Goal: Information Seeking & Learning: Learn about a topic

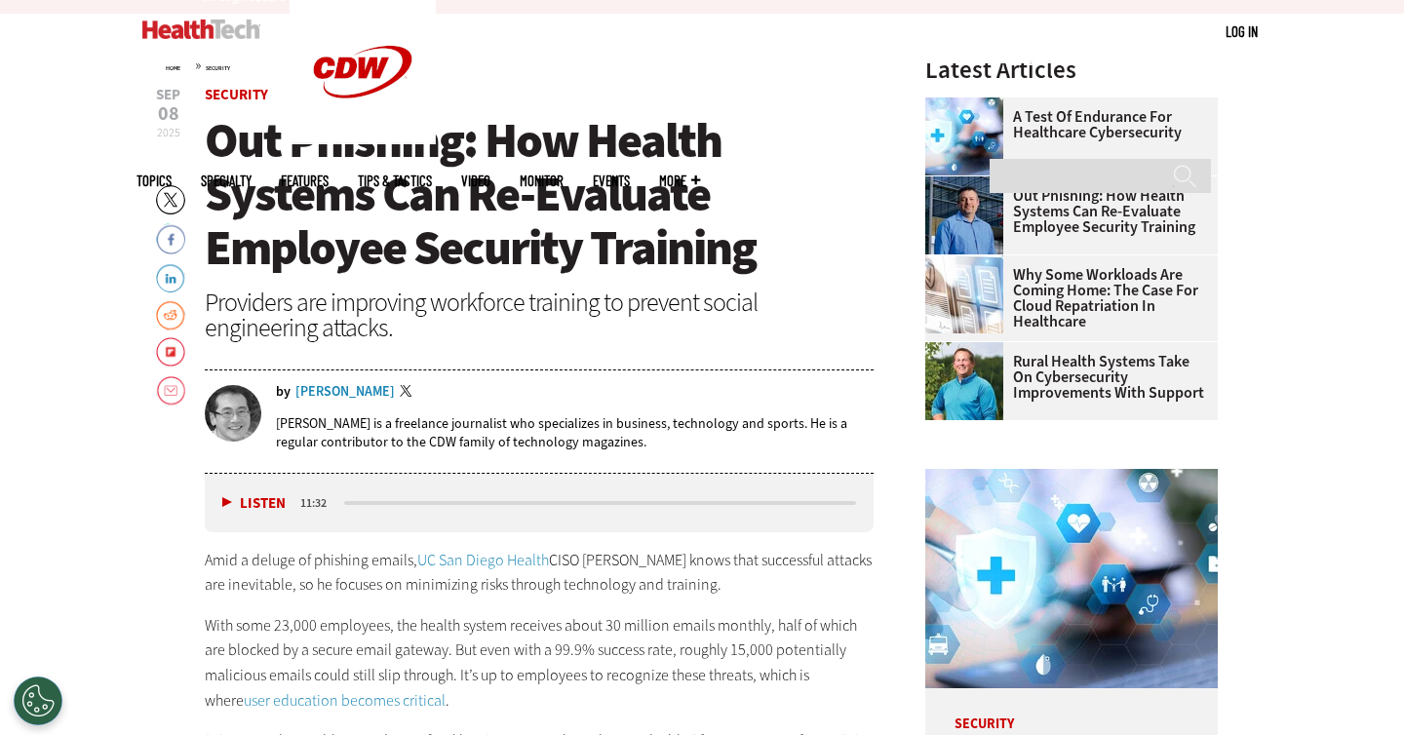
scroll to position [642, 0]
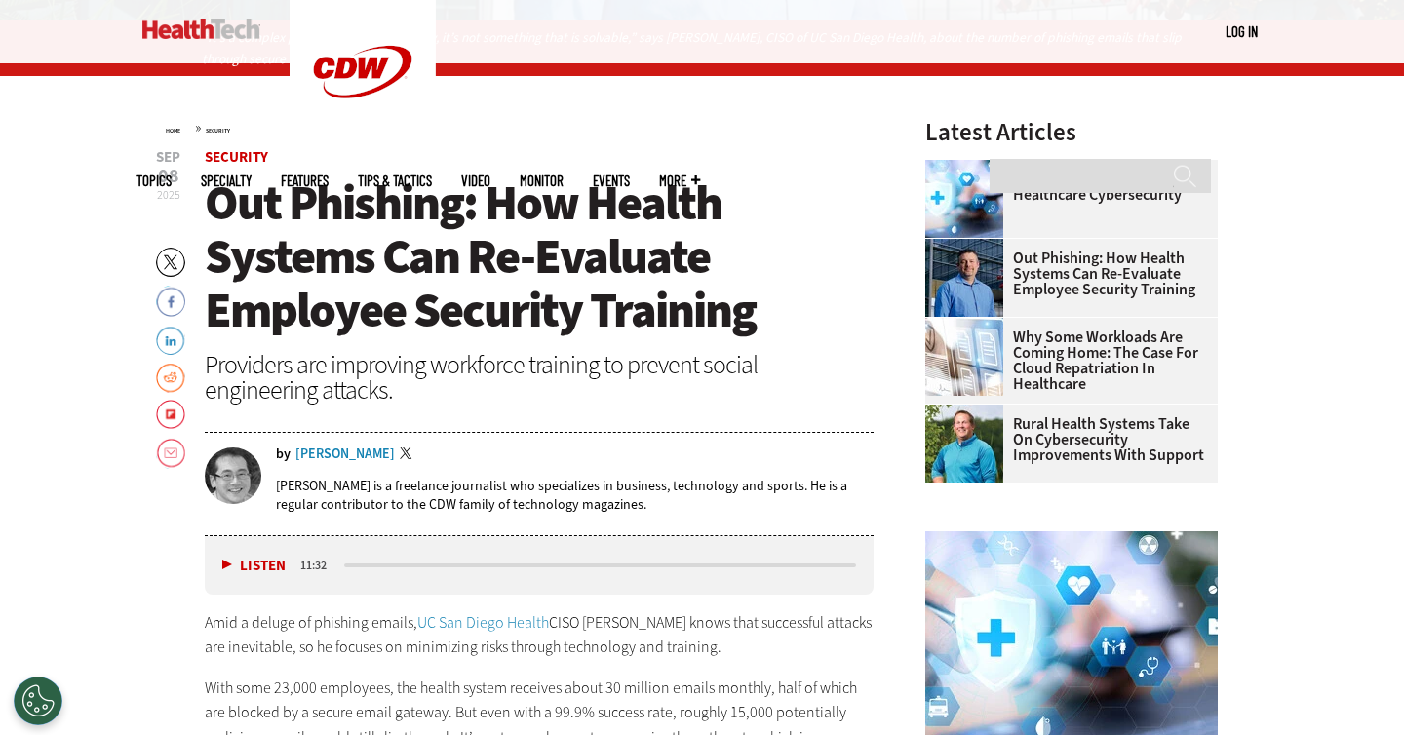
click at [704, 335] on span "Out Phishing: How Health Systems Can Re-Evaluate Employee Security Training" at bounding box center [480, 257] width 551 height 172
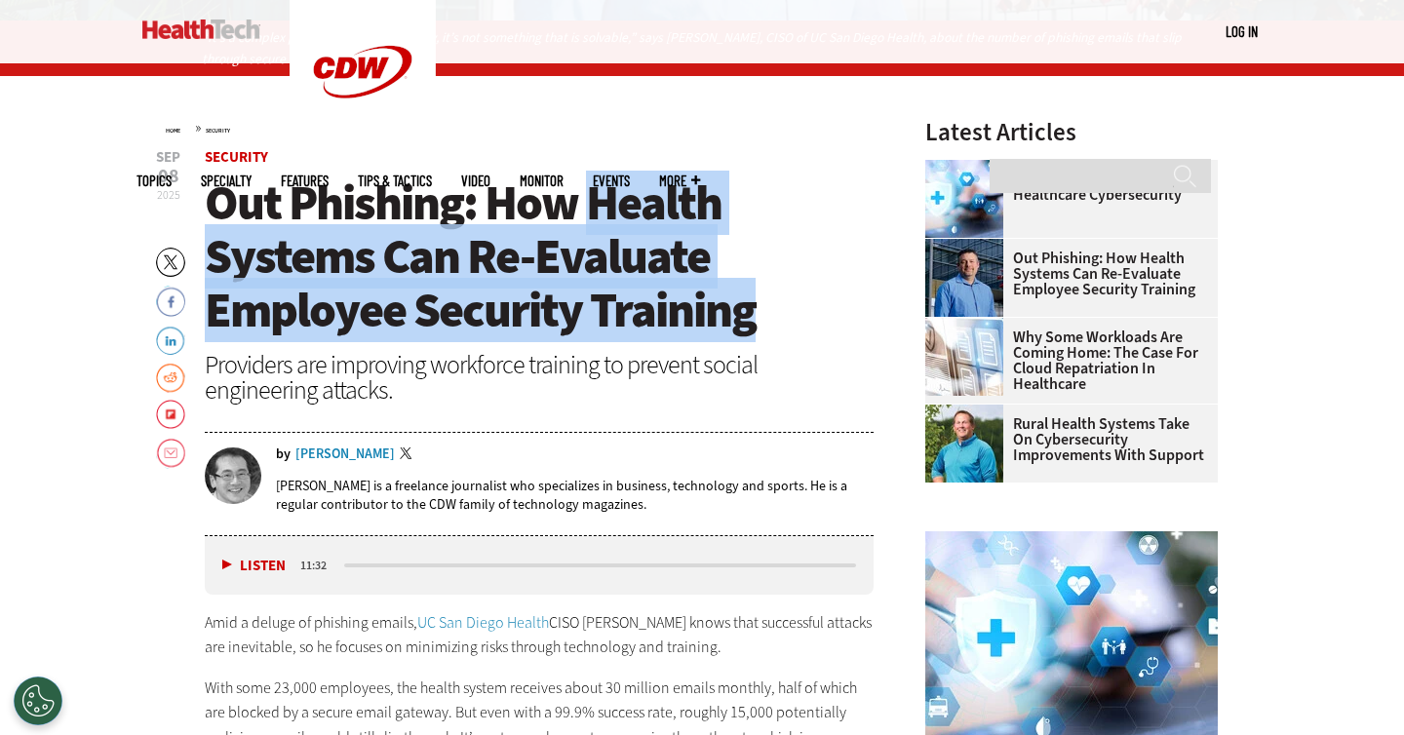
drag, startPoint x: 704, startPoint y: 335, endPoint x: 592, endPoint y: 192, distance: 181.9
click at [593, 192] on span "Out Phishing: How Health Systems Can Re-Evaluate Employee Security Training" at bounding box center [480, 257] width 551 height 172
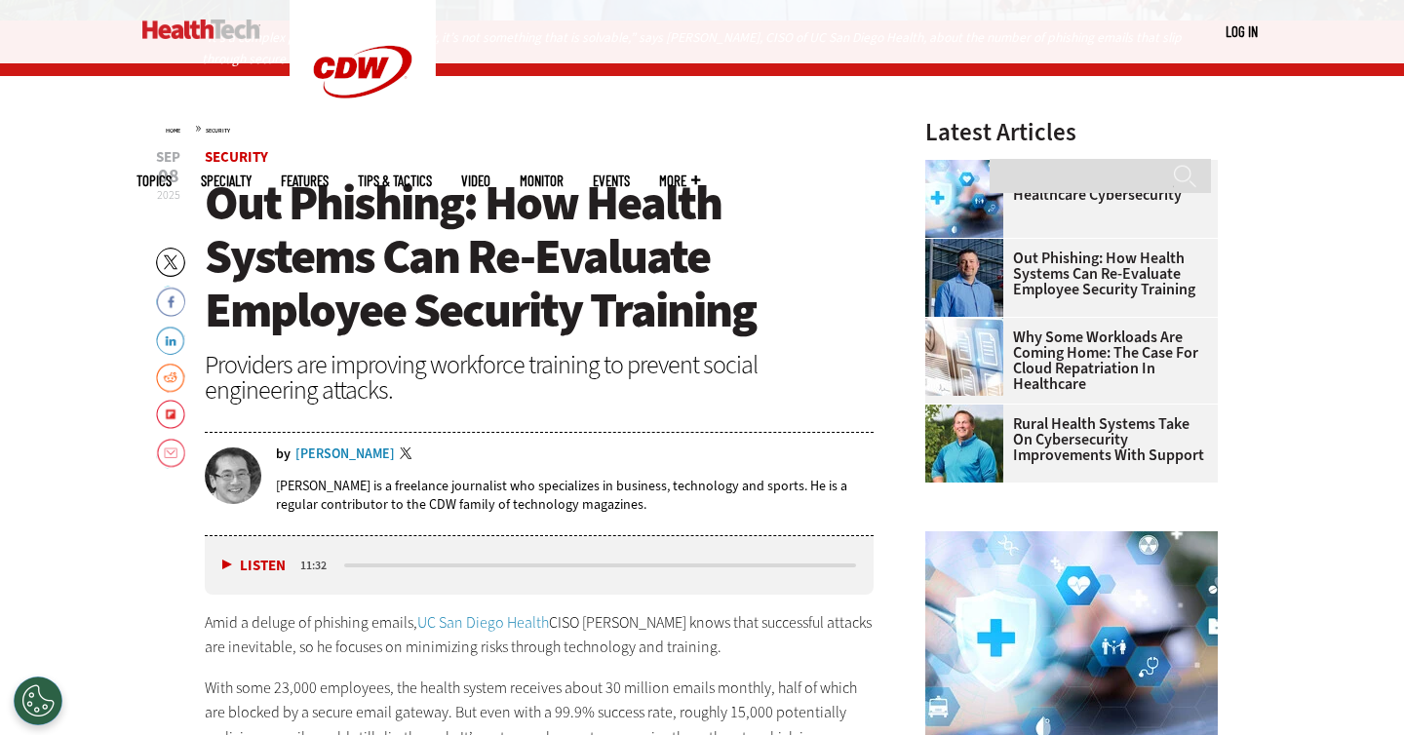
drag, startPoint x: 597, startPoint y: 223, endPoint x: 408, endPoint y: 187, distance: 191.5
click at [595, 222] on span "Out Phishing: How Health Systems Can Re-Evaluate Employee Security Training" at bounding box center [480, 257] width 551 height 172
click at [408, 187] on span "Out Phishing: How Health Systems Can Re-Evaluate Employee Security Training" at bounding box center [480, 257] width 551 height 172
click at [410, 191] on span "Out Phishing: How Health Systems Can Re-Evaluate Employee Security Training" at bounding box center [480, 257] width 551 height 172
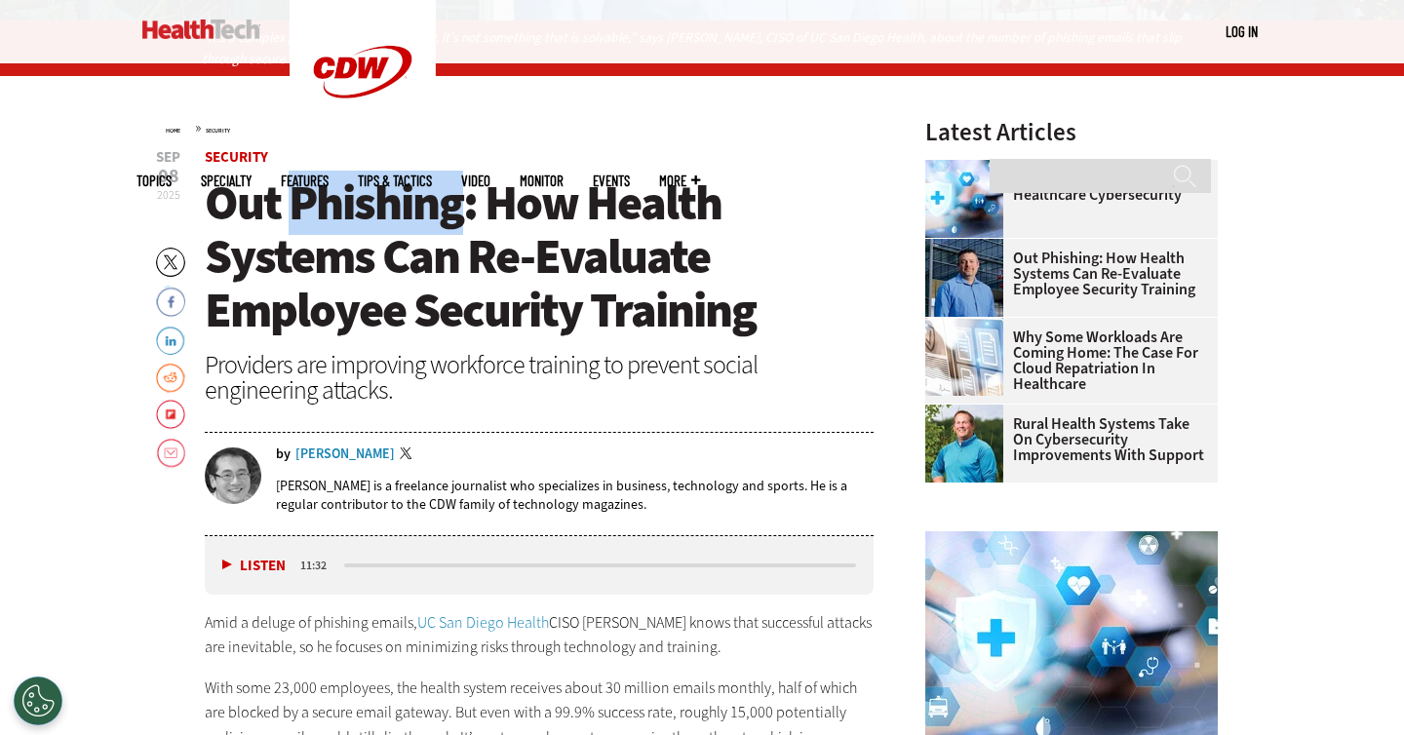
click at [410, 191] on span "Out Phishing: How Health Systems Can Re-Evaluate Employee Security Training" at bounding box center [480, 257] width 551 height 172
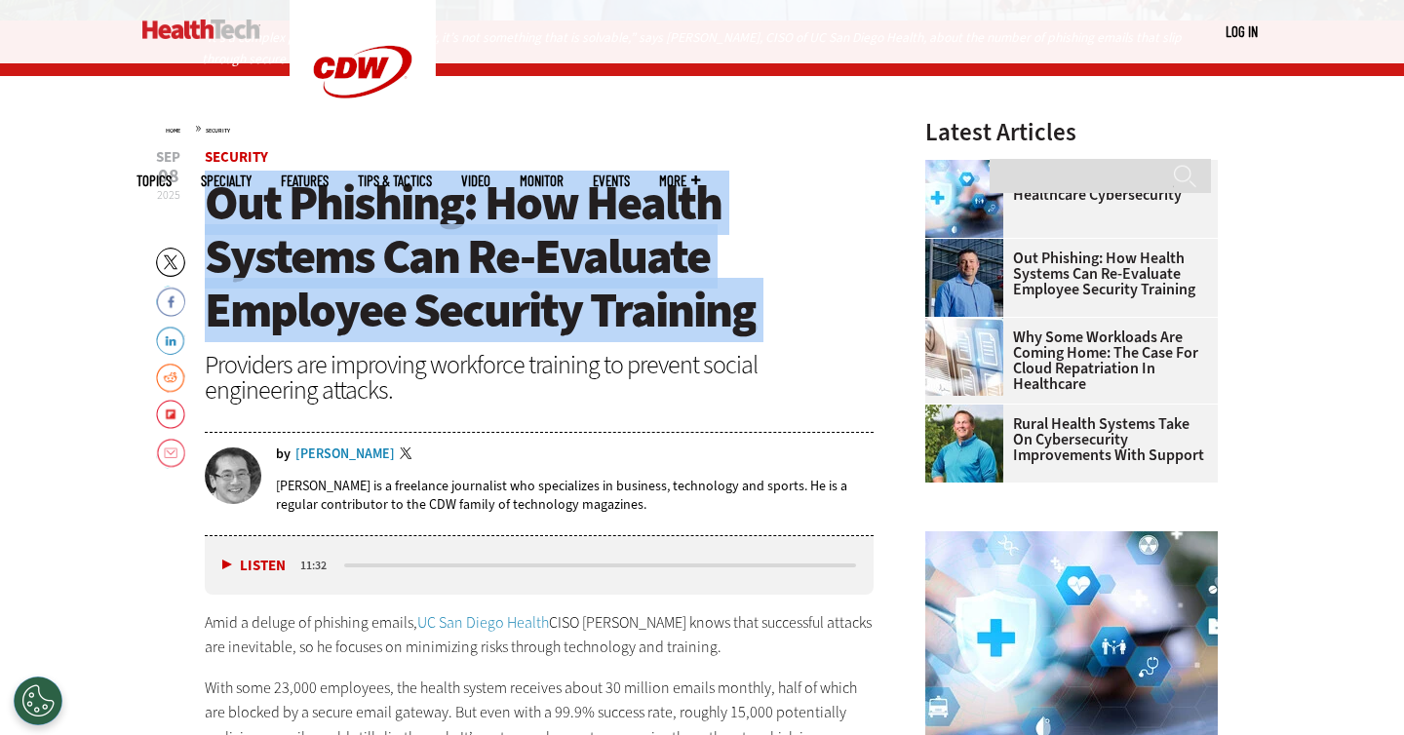
drag, startPoint x: 410, startPoint y: 191, endPoint x: 413, endPoint y: 259, distance: 68.3
click at [413, 259] on span "Out Phishing: How Health Systems Can Re-Evaluate Employee Security Training" at bounding box center [480, 257] width 551 height 172
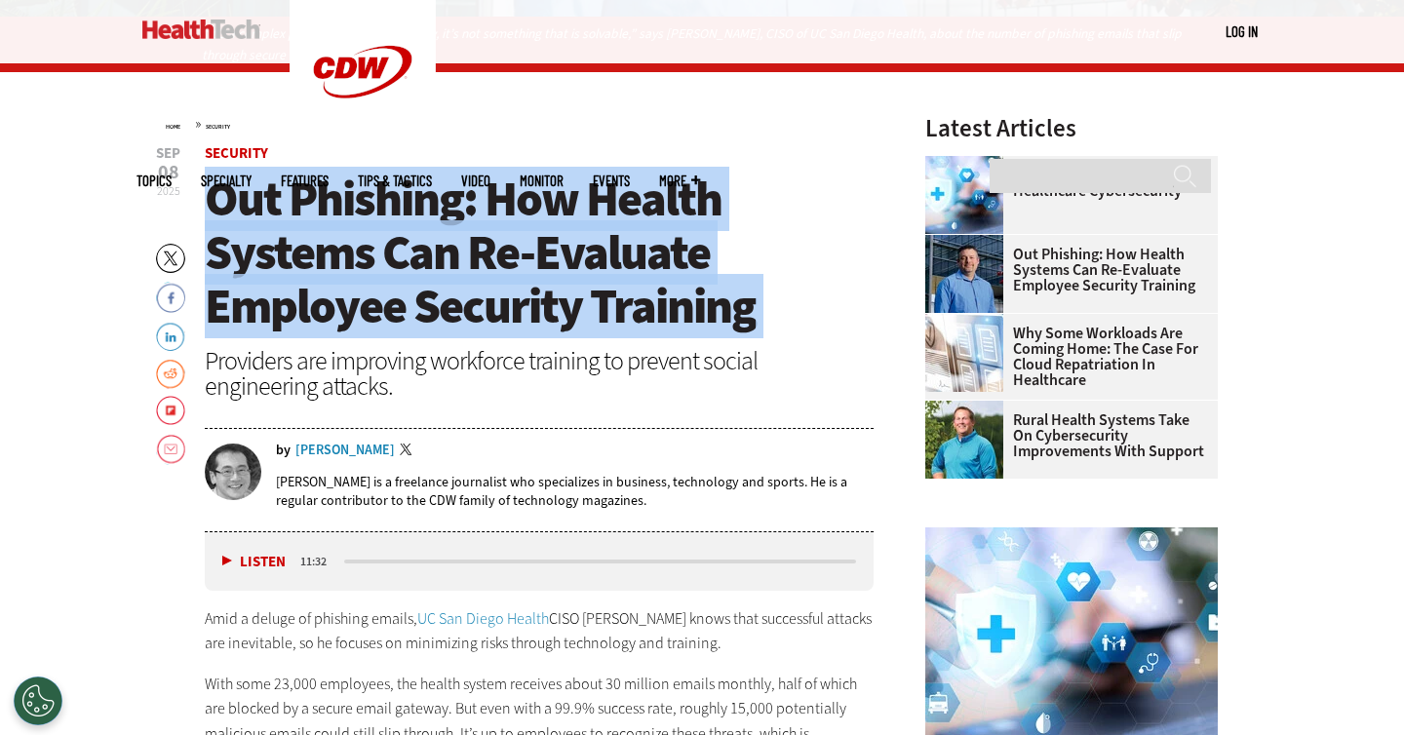
click at [401, 339] on div at bounding box center [401, 339] width 0 height 0
click at [359, 193] on span "Out Phishing: How Health Systems Can Re-Evaluate Employee Security Training" at bounding box center [480, 253] width 551 height 172
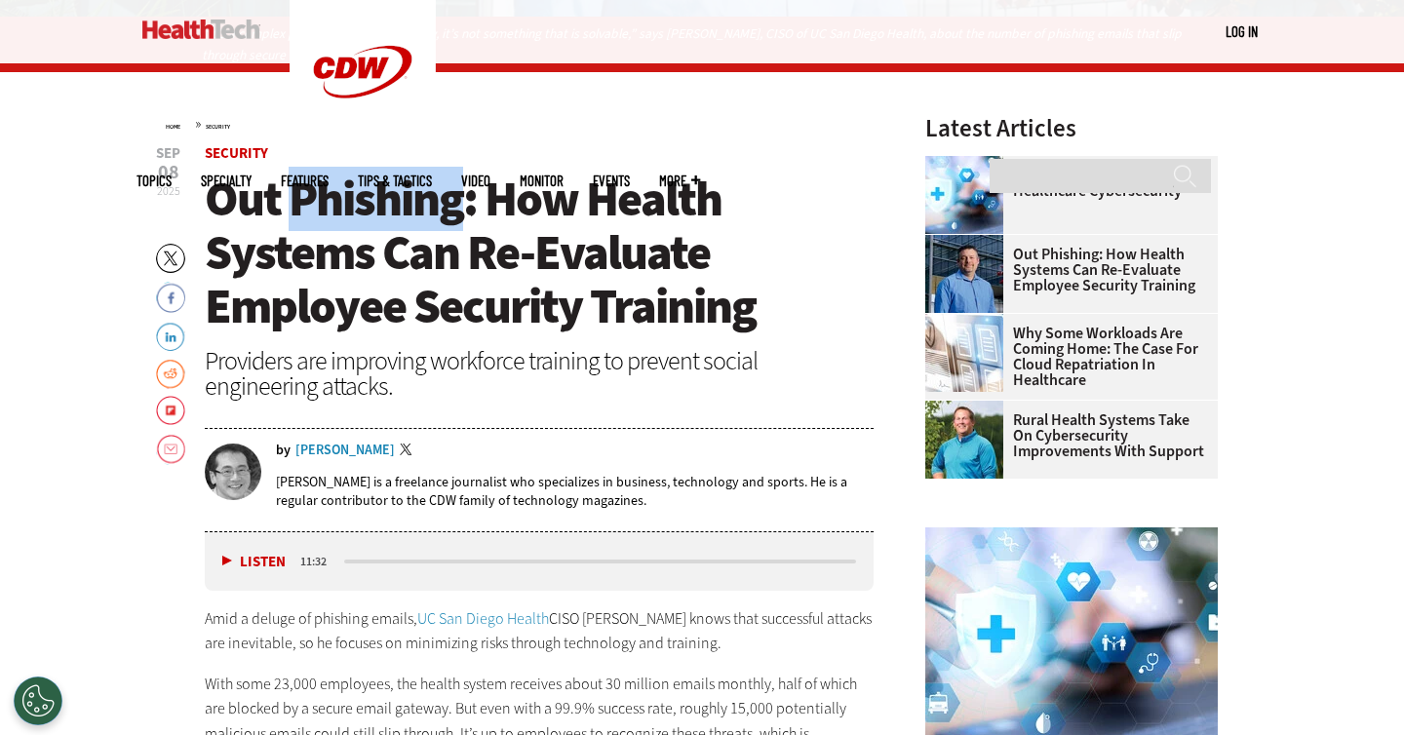
drag, startPoint x: 359, startPoint y: 193, endPoint x: 401, endPoint y: 210, distance: 45.1
click at [359, 193] on span "Out Phishing: How Health Systems Can Re-Evaluate Employee Security Training" at bounding box center [480, 253] width 551 height 172
drag, startPoint x: 611, startPoint y: 260, endPoint x: 620, endPoint y: 253, distance: 11.1
click at [611, 260] on span "Out Phishing: How Health Systems Can Re-Evaluate Employee Security Training" at bounding box center [480, 253] width 551 height 172
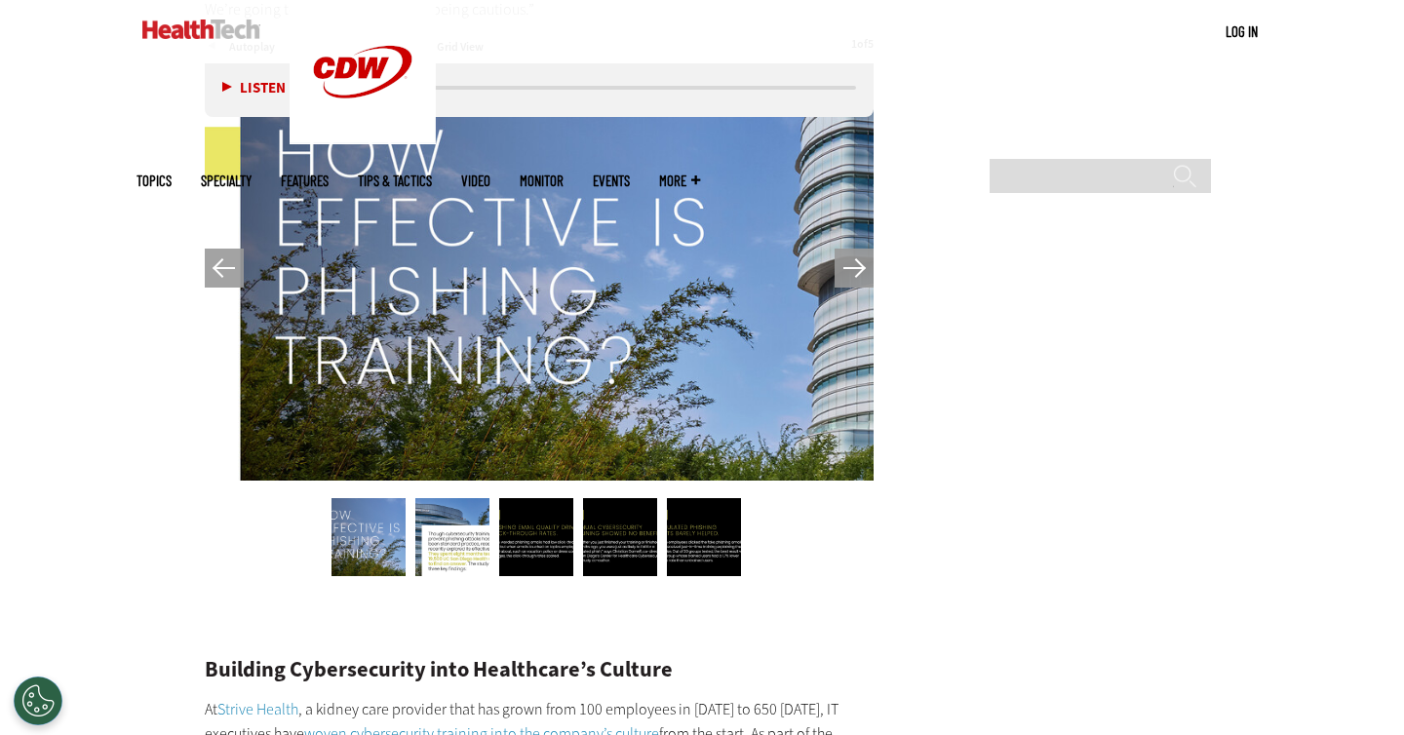
scroll to position [3615, 0]
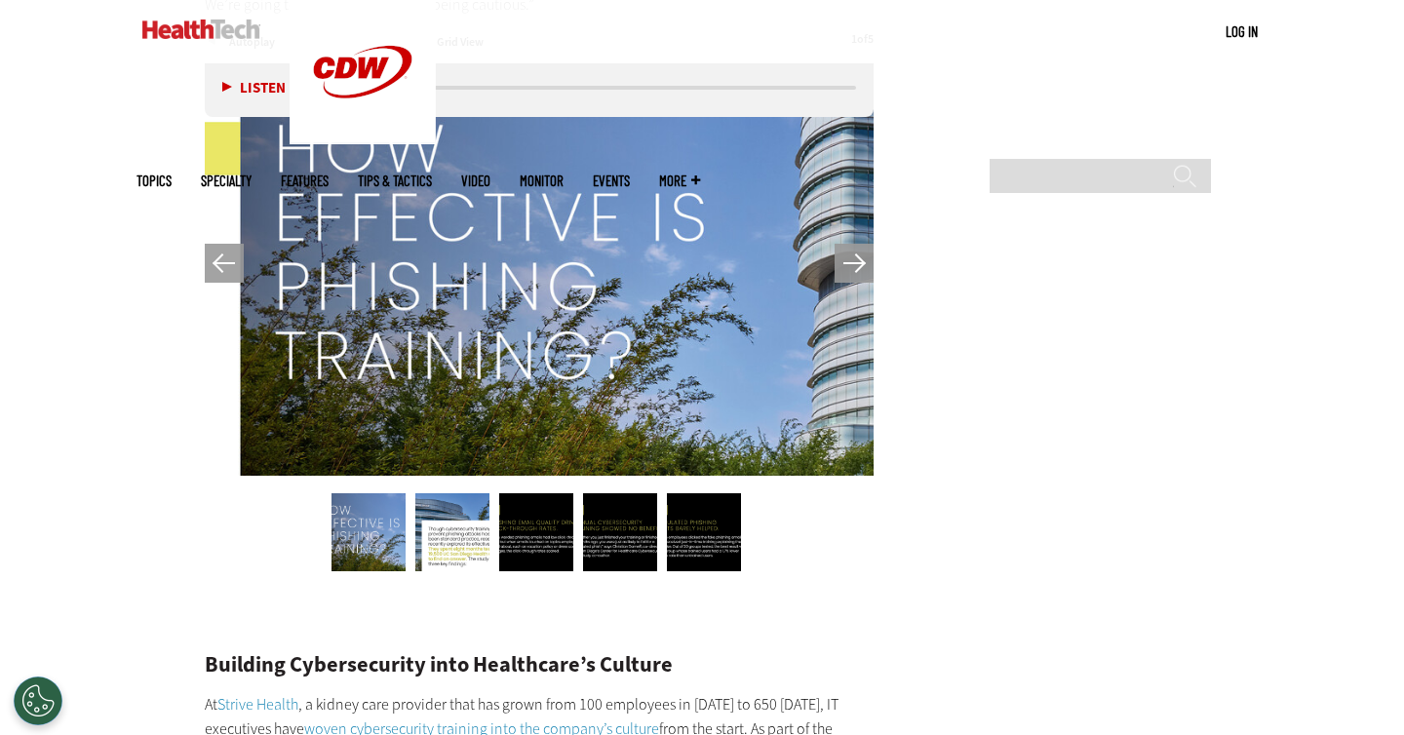
click at [447, 507] on img at bounding box center [452, 532] width 74 height 78
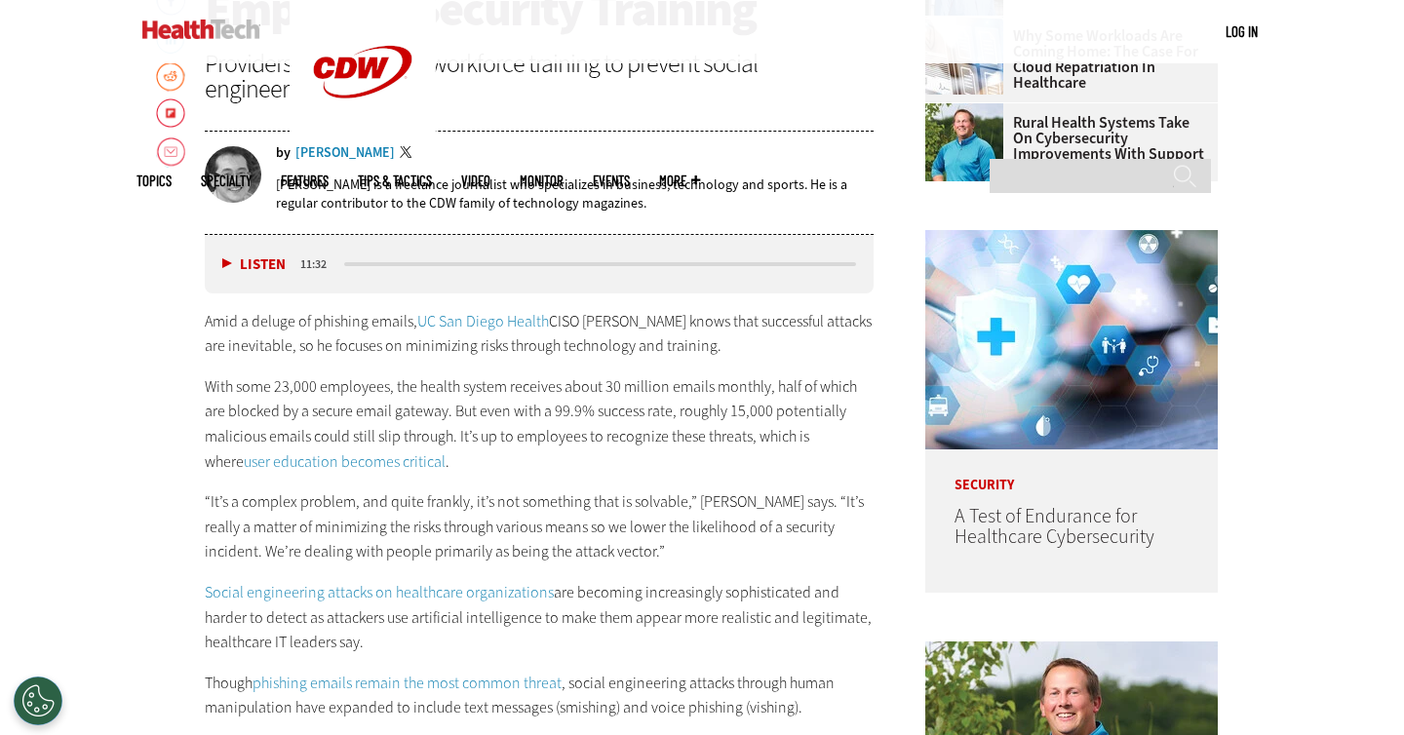
scroll to position [938, 0]
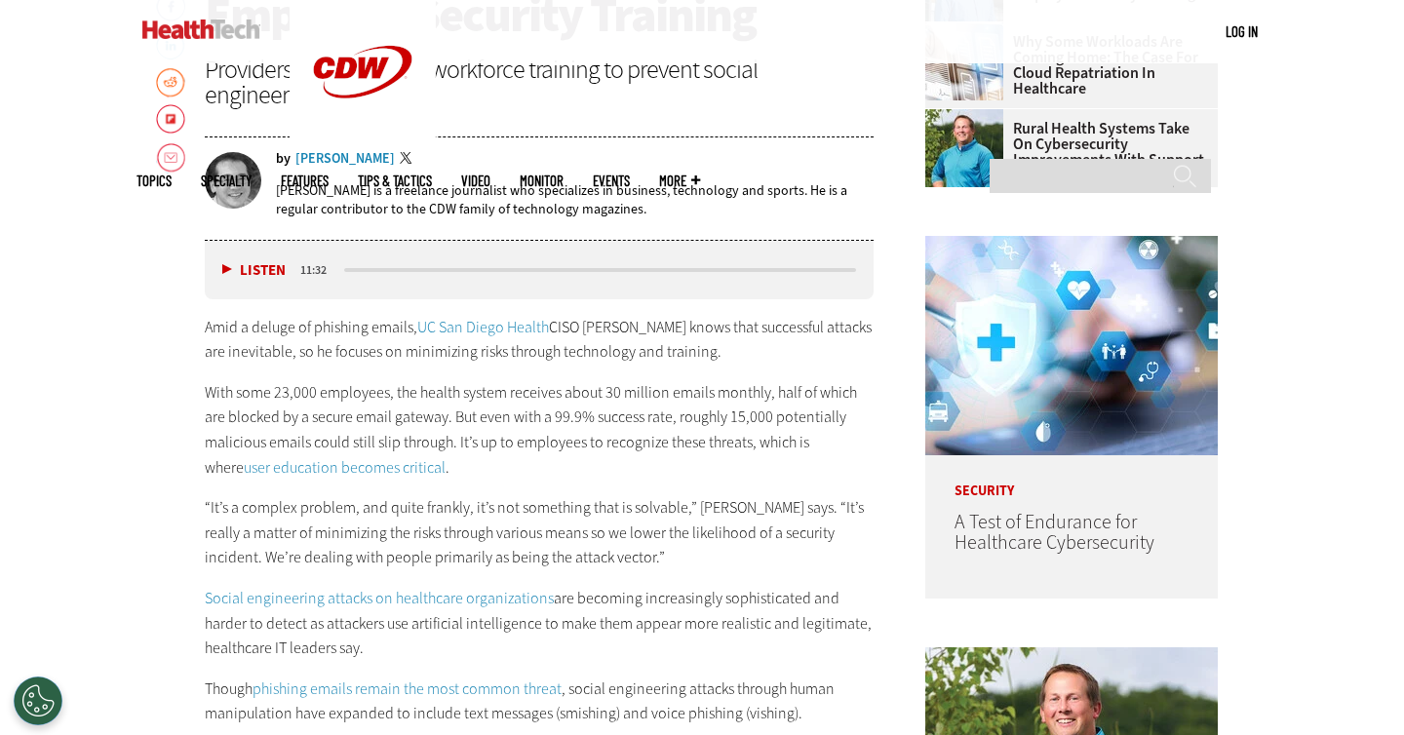
drag, startPoint x: 330, startPoint y: 112, endPoint x: 340, endPoint y: 98, distance: 16.8
click at [330, 112] on header "[DATE] Twitter Facebook LinkedIn Reddit Flipboard Email Security Out Phishing: …" at bounding box center [539, 47] width 669 height 385
click at [340, 98] on div "Providers are improving workforce training to prevent social engineering attack…" at bounding box center [539, 82] width 669 height 51
click at [339, 98] on div "Providers are improving workforce training to prevent social engineering attack…" at bounding box center [539, 82] width 669 height 51
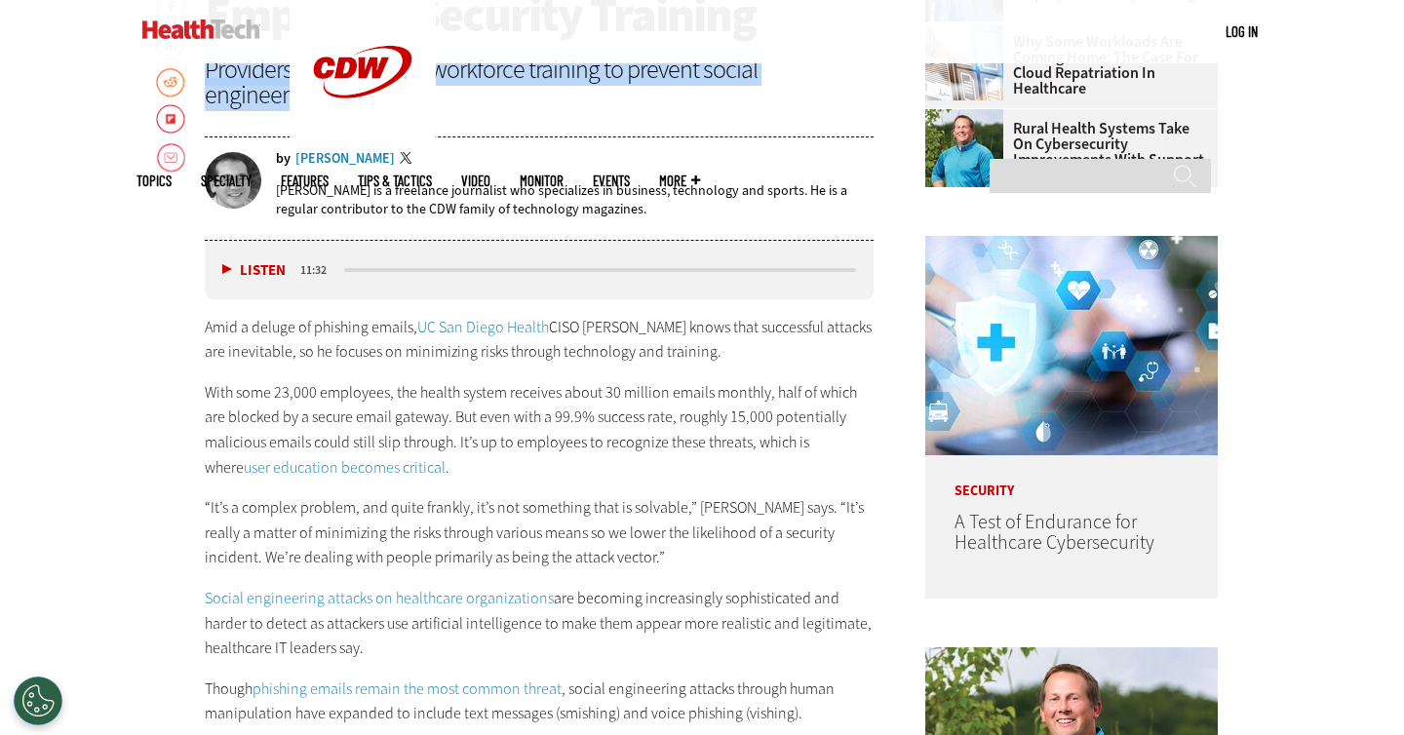
click at [327, 112] on div at bounding box center [327, 112] width 0 height 0
click at [546, 94] on div "Providers are improving workforce training to prevent social engineering attack…" at bounding box center [539, 82] width 669 height 51
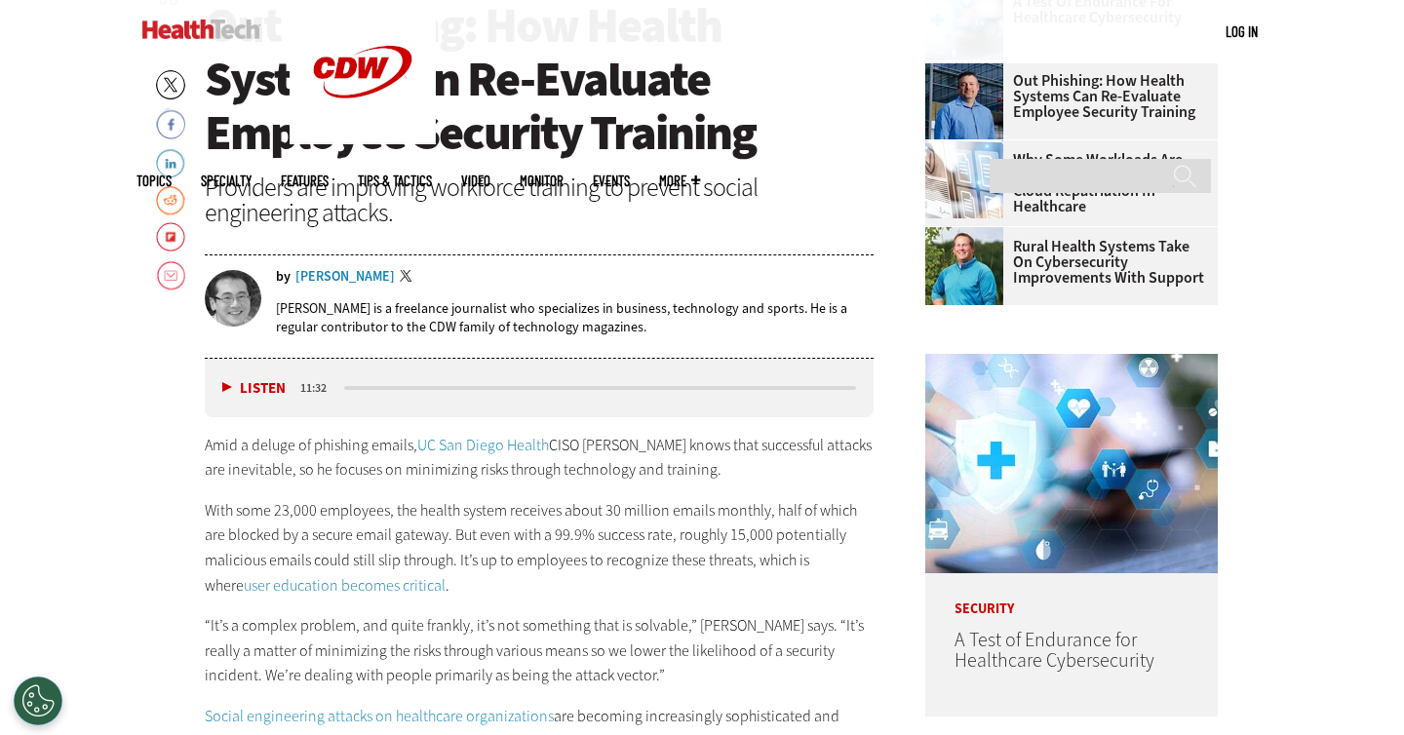
scroll to position [932, 0]
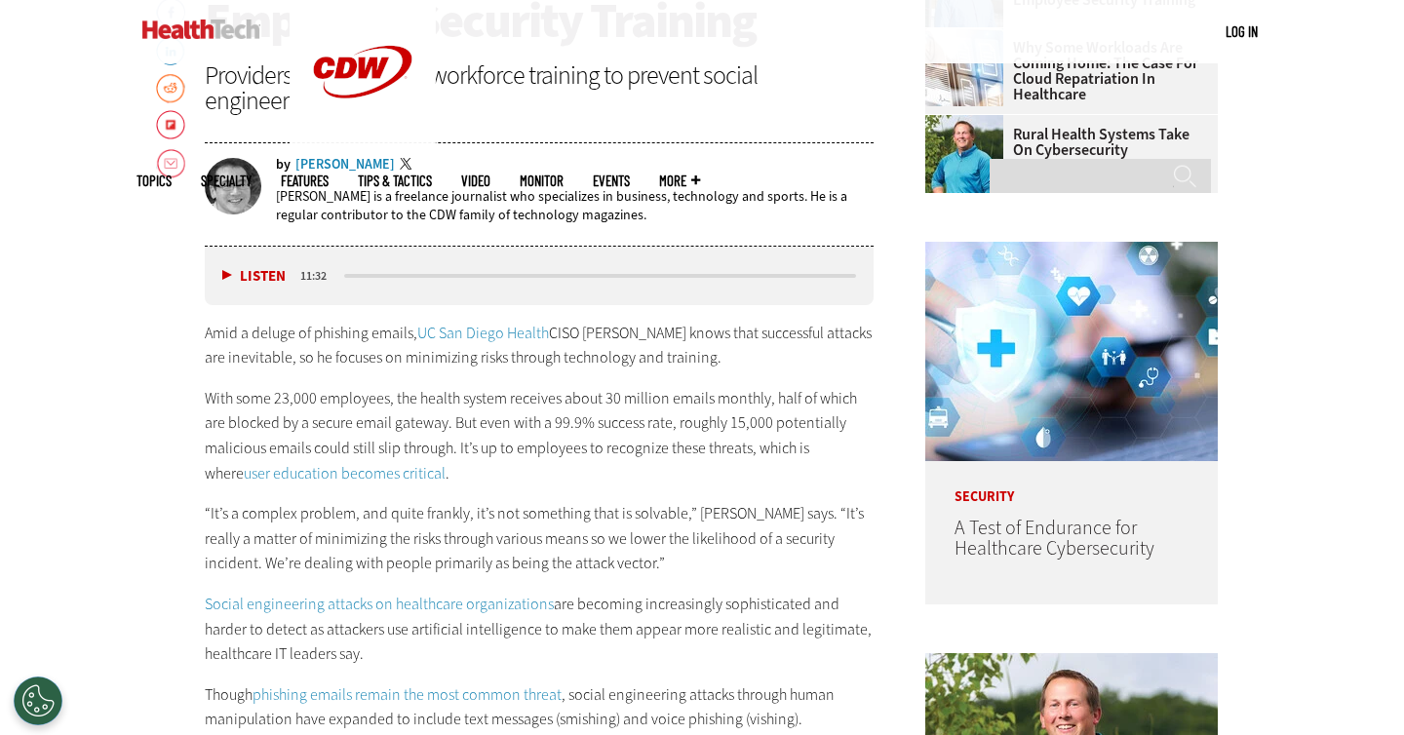
click at [536, 347] on p "Amid a deluge of phishing emails, UC San Diego Health CISO [PERSON_NAME] knows …" at bounding box center [539, 346] width 669 height 50
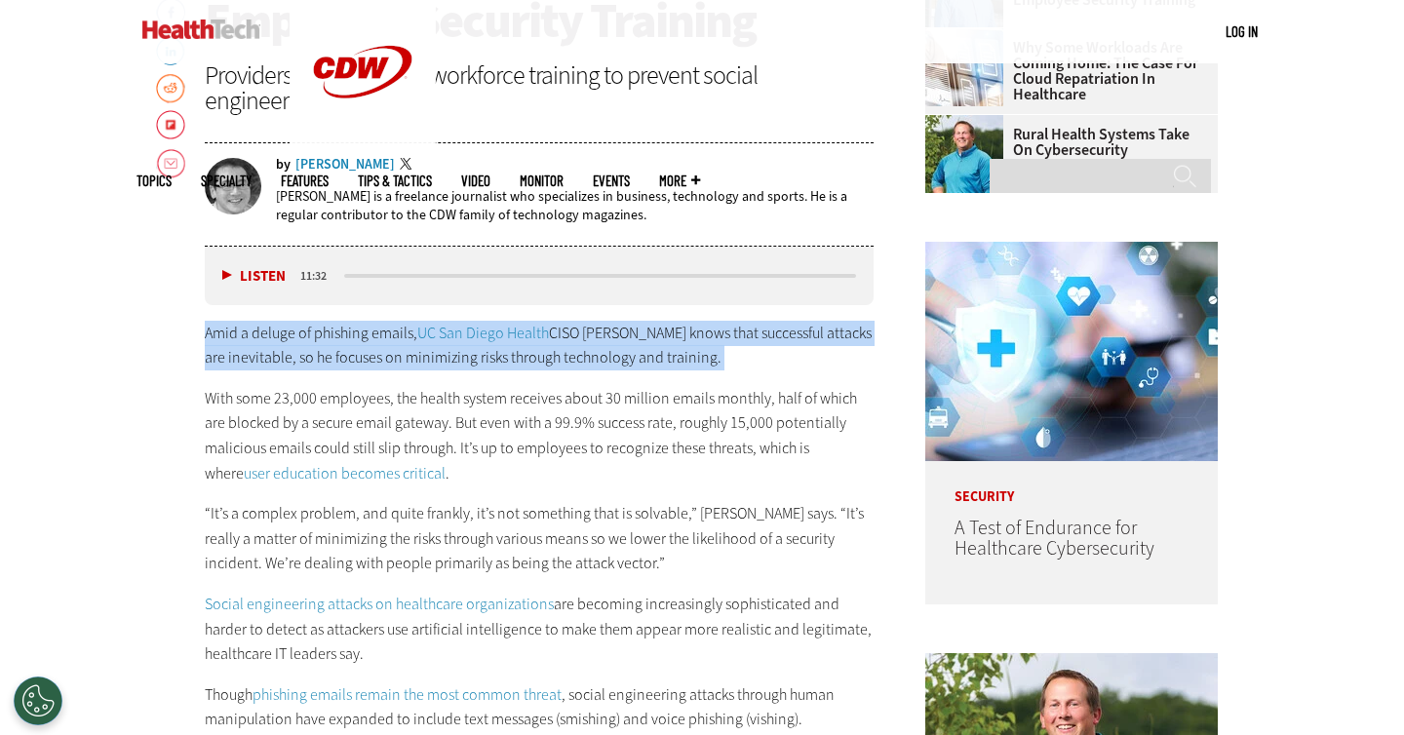
click at [536, 346] on p "Amid a deluge of phishing emails, UC San Diego Health CISO [PERSON_NAME] knows …" at bounding box center [539, 346] width 669 height 50
click at [523, 368] on div at bounding box center [523, 368] width 0 height 0
click at [789, 360] on p "Amid a deluge of phishing emails, UC San Diego Health CISO [PERSON_NAME] knows …" at bounding box center [539, 346] width 669 height 50
